Goal: Transaction & Acquisition: Purchase product/service

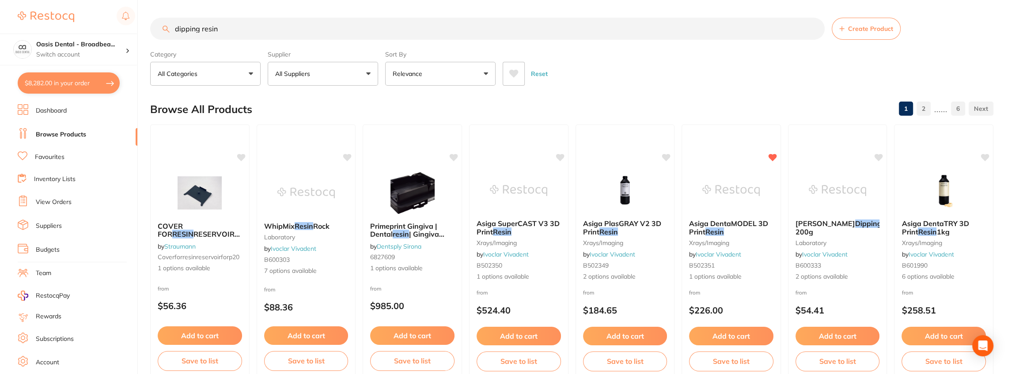
click at [57, 0] on html "$8,282.00 Oasis Dental - Broadbea... Switch account Oasis Dental - Broadbeach $…" at bounding box center [505, 187] width 1011 height 374
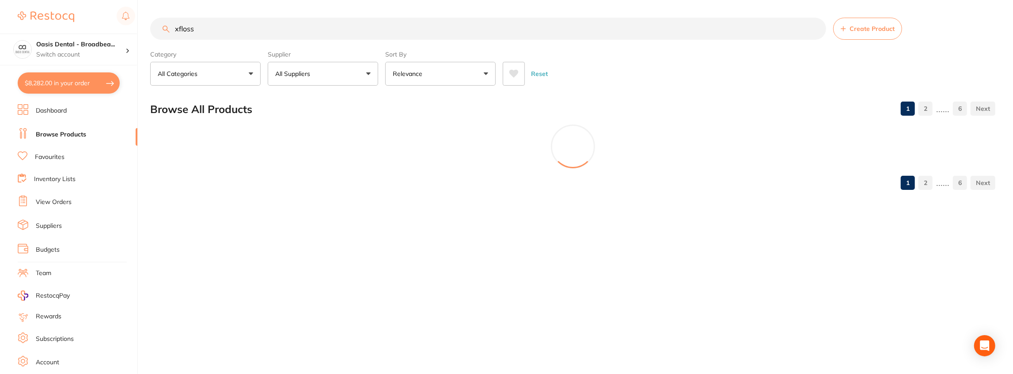
type input "xfloss"
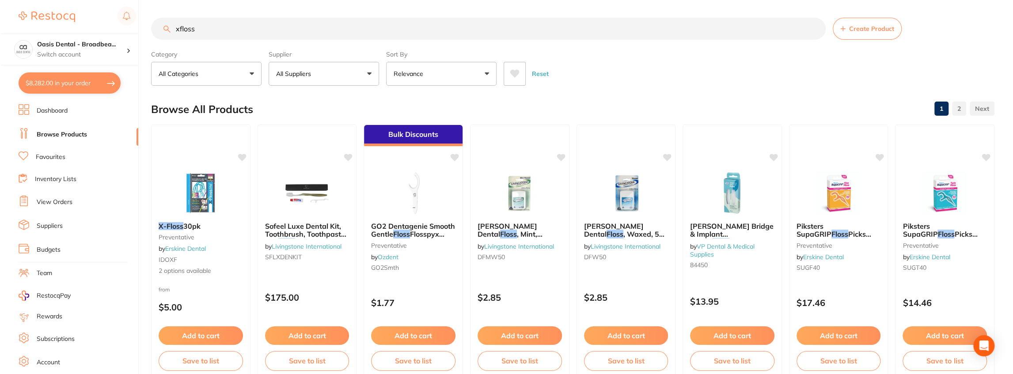
scroll to position [150, 0]
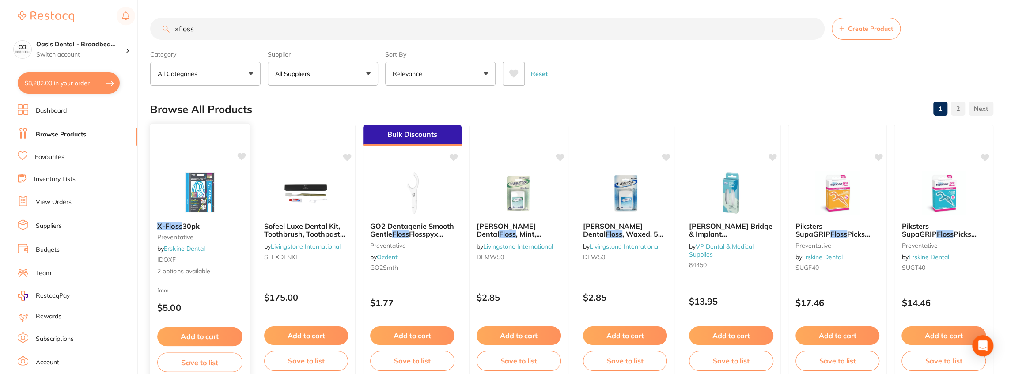
click at [201, 198] on img at bounding box center [200, 192] width 58 height 45
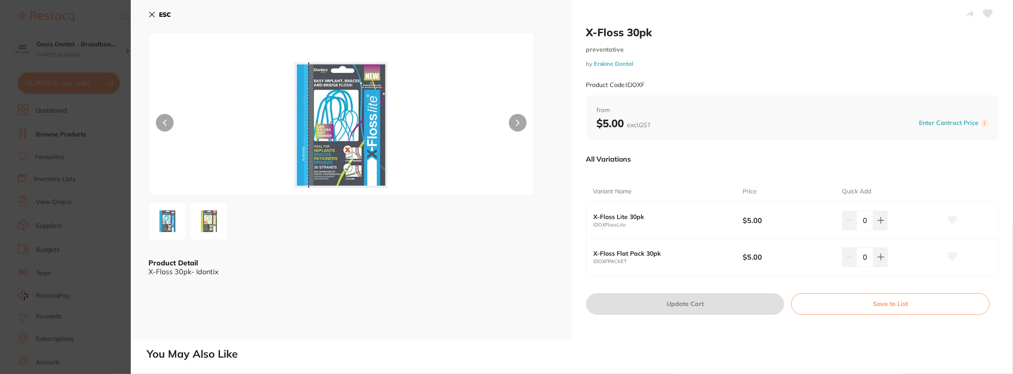
click at [212, 218] on img at bounding box center [209, 221] width 32 height 32
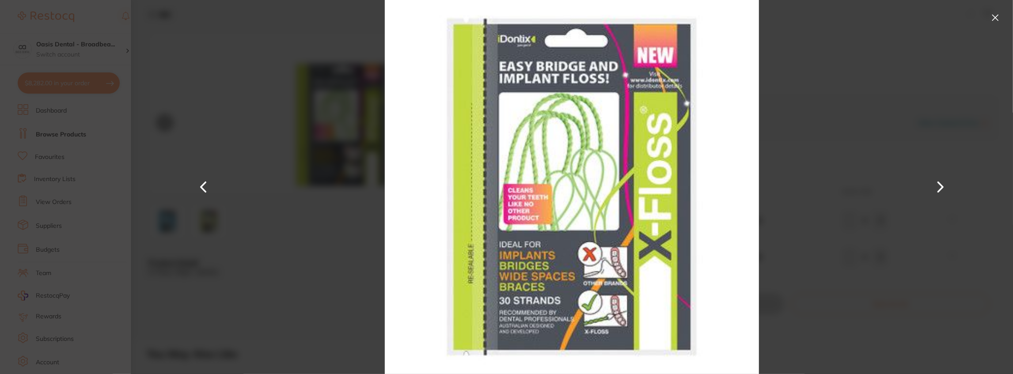
click at [996, 16] on button at bounding box center [995, 18] width 14 height 14
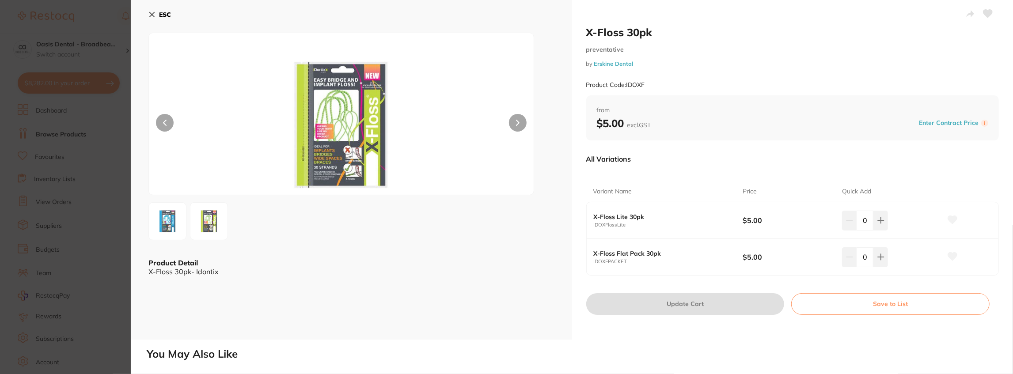
click at [165, 220] on img at bounding box center [168, 221] width 32 height 32
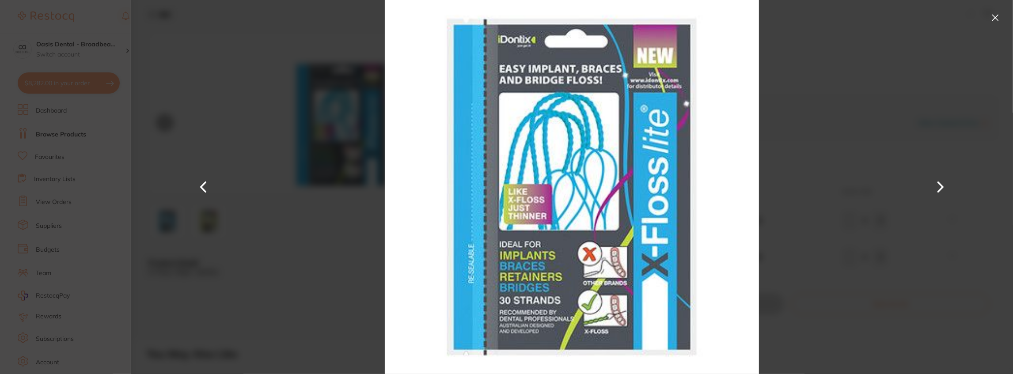
click at [993, 16] on button at bounding box center [995, 18] width 14 height 14
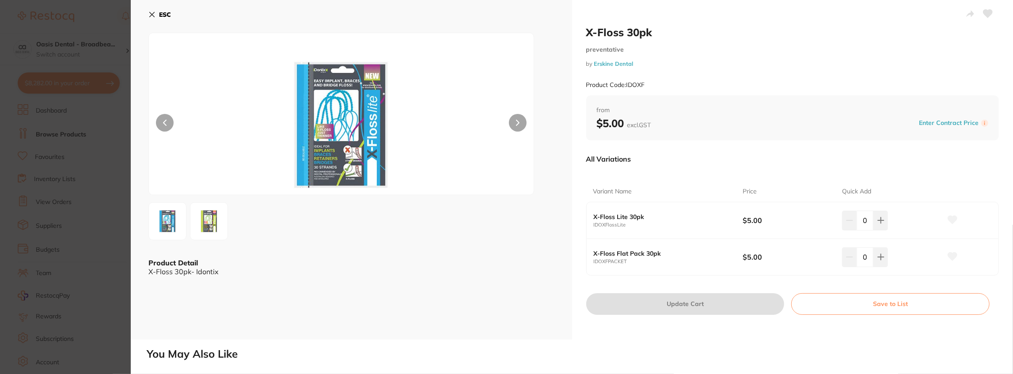
click at [171, 121] on button at bounding box center [165, 123] width 18 height 18
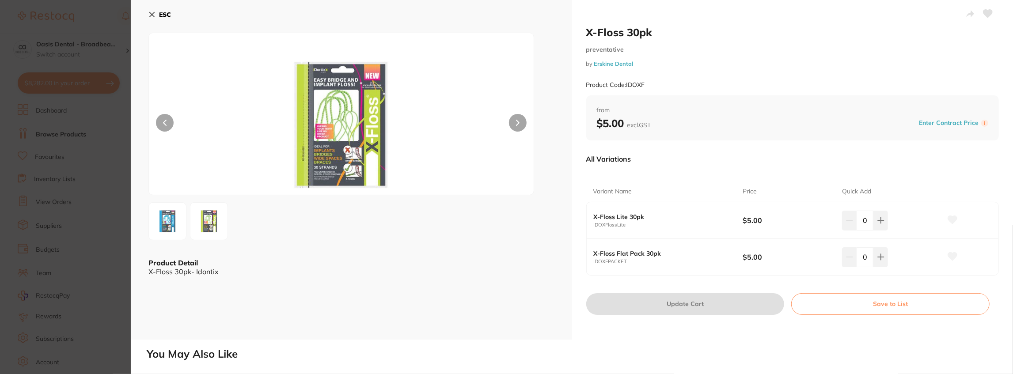
click at [370, 123] on img at bounding box center [341, 125] width 231 height 140
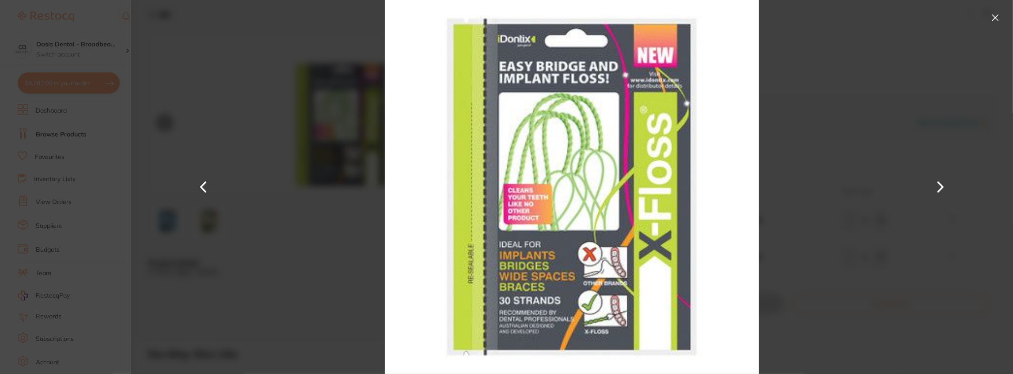
click at [433, 22] on img at bounding box center [572, 187] width 463 height 374
click at [998, 16] on button at bounding box center [995, 18] width 14 height 14
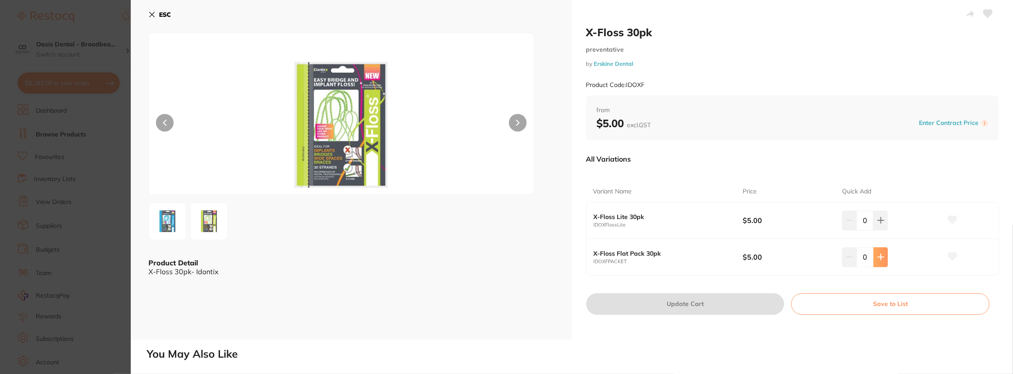
click at [874, 260] on button at bounding box center [881, 256] width 15 height 19
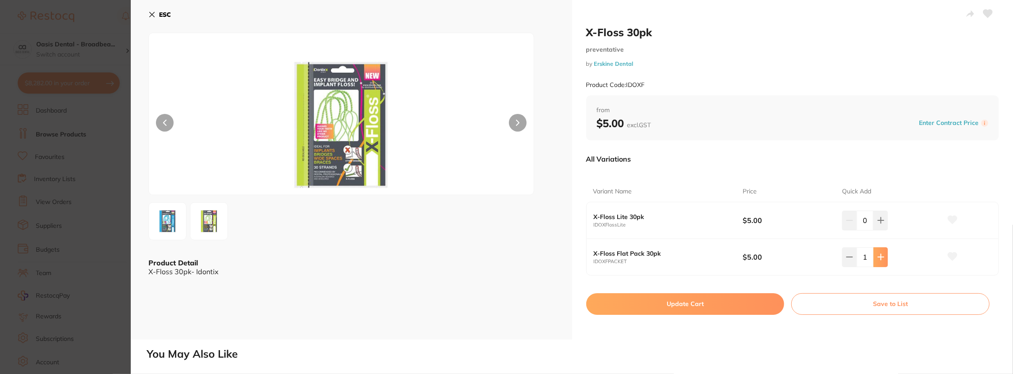
click at [874, 260] on button at bounding box center [881, 256] width 15 height 19
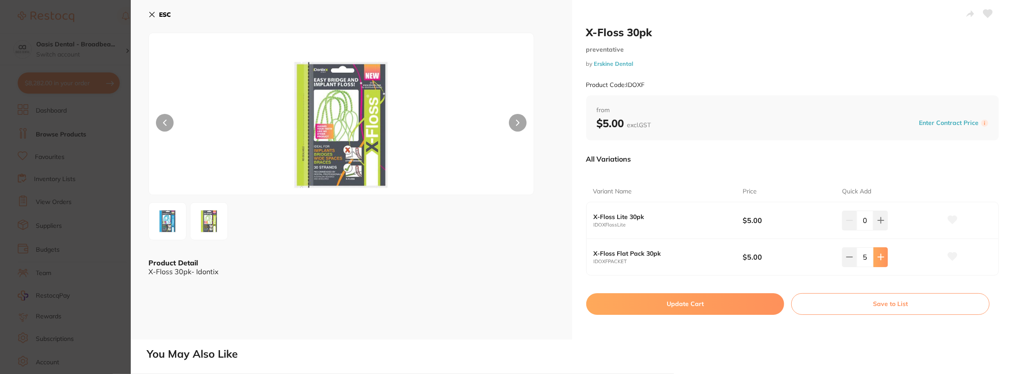
type input "6"
click at [714, 308] on button "Update Cart" at bounding box center [685, 303] width 198 height 21
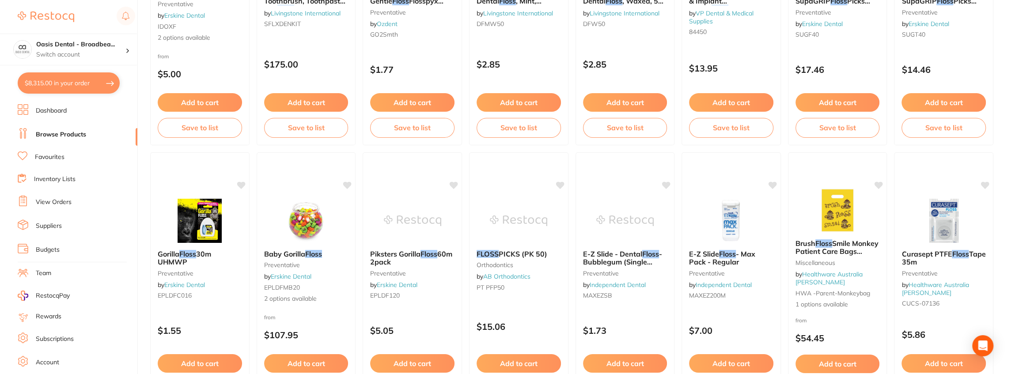
scroll to position [236, 0]
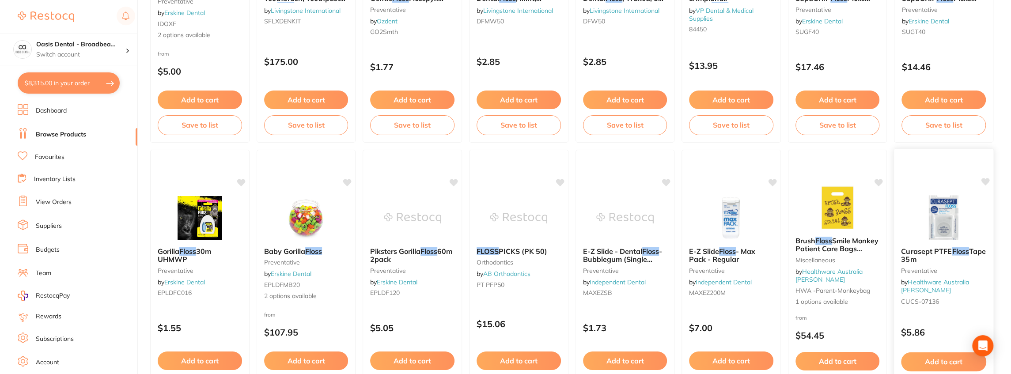
click at [945, 222] on img at bounding box center [944, 217] width 58 height 45
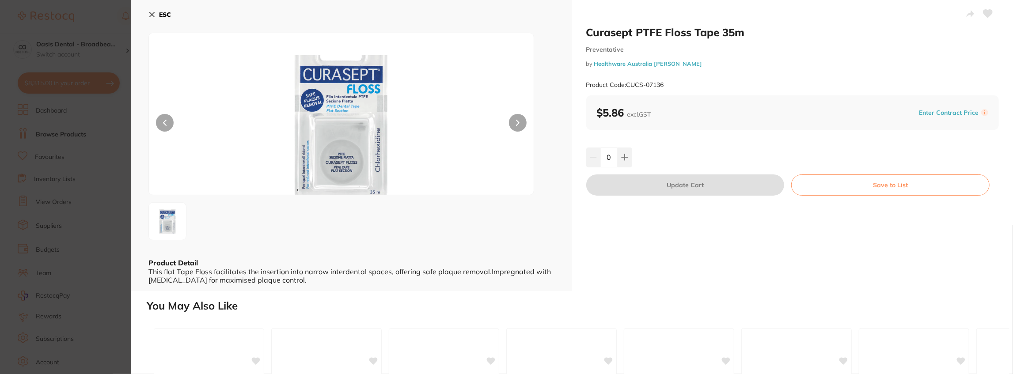
click at [515, 127] on button at bounding box center [518, 123] width 18 height 18
click at [149, 14] on icon at bounding box center [151, 14] width 7 height 7
